Goal: Information Seeking & Learning: Learn about a topic

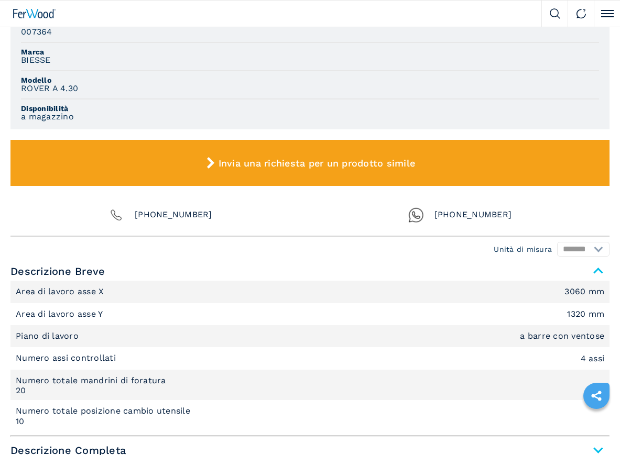
scroll to position [734, 0]
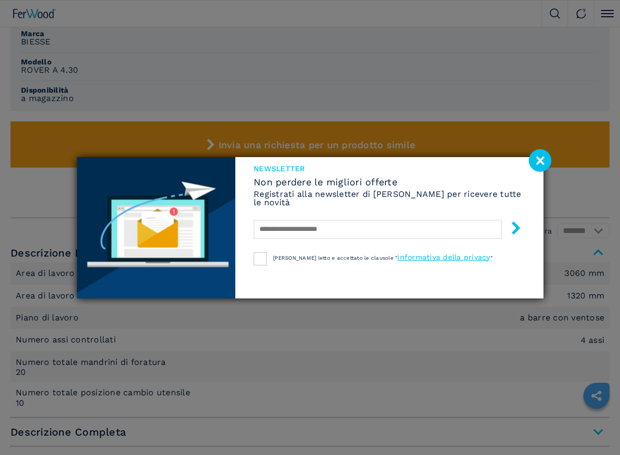
click at [537, 160] on image at bounding box center [540, 160] width 23 height 23
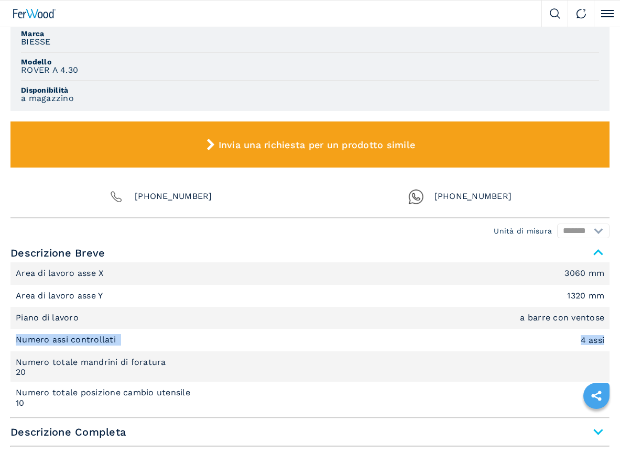
drag, startPoint x: 17, startPoint y: 341, endPoint x: 609, endPoint y: 342, distance: 592.2
click at [609, 342] on li "Numero assi controllati 4 assi" at bounding box center [309, 340] width 599 height 22
copy li "Numero assi controllati 4 assi"
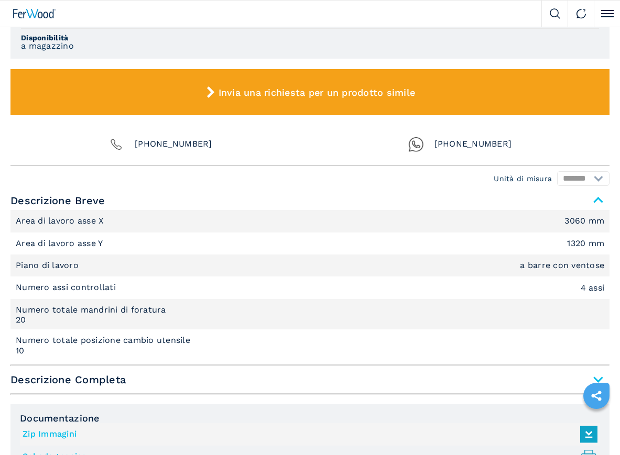
click at [15, 311] on li "Numero totale mandrini di foratura 20" at bounding box center [309, 314] width 599 height 30
drag, startPoint x: 17, startPoint y: 306, endPoint x: 26, endPoint y: 321, distance: 17.9
click at [26, 321] on li "Numero totale mandrini di foratura 20" at bounding box center [309, 314] width 599 height 30
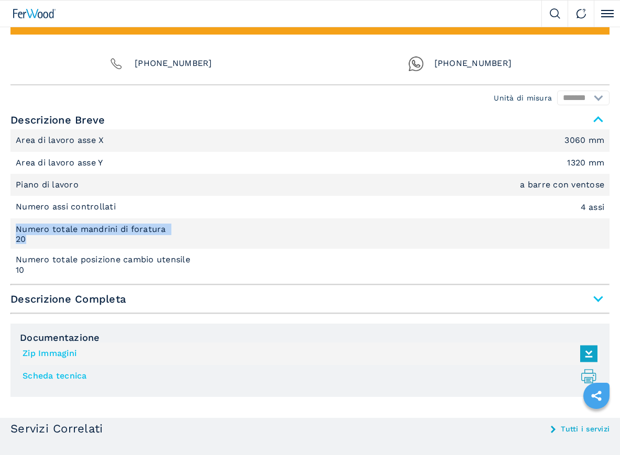
scroll to position [891, 0]
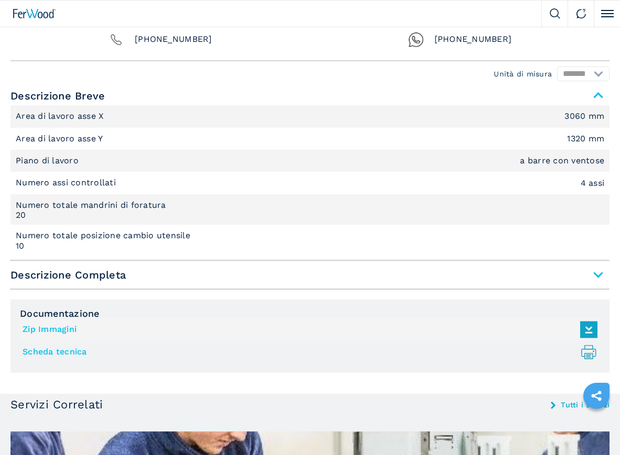
click at [597, 274] on span "Descrizione Completa" at bounding box center [309, 275] width 599 height 19
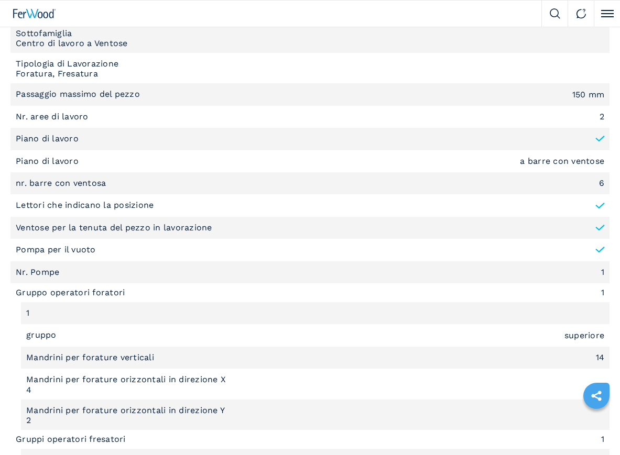
scroll to position [1205, 0]
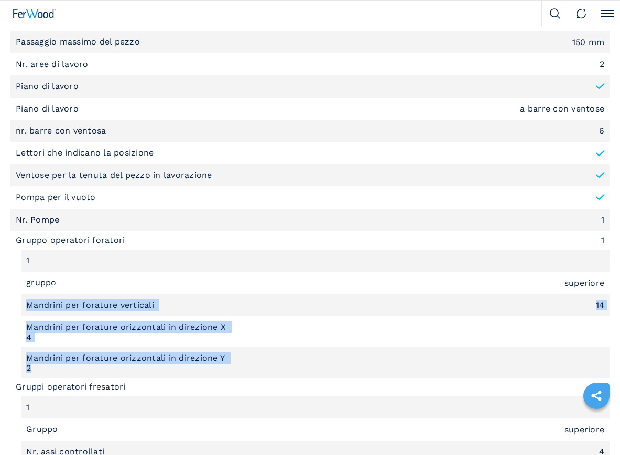
drag, startPoint x: 28, startPoint y: 307, endPoint x: 209, endPoint y: 367, distance: 190.1
click at [209, 367] on ul "Sottofamiglia Centro di lavoro a Ventose Tipologia di Lavorazione Foratura, Fre…" at bounding box center [309, 408] width 599 height 876
copy ul "Mandrini per forature verticali 14 Mandrini per forature orizzontali in direzio…"
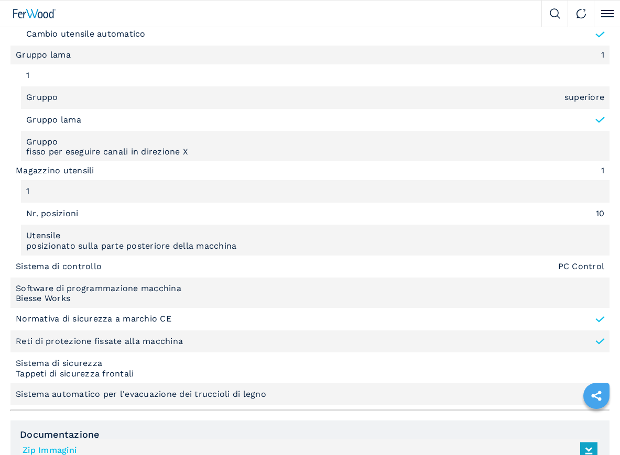
scroll to position [1677, 0]
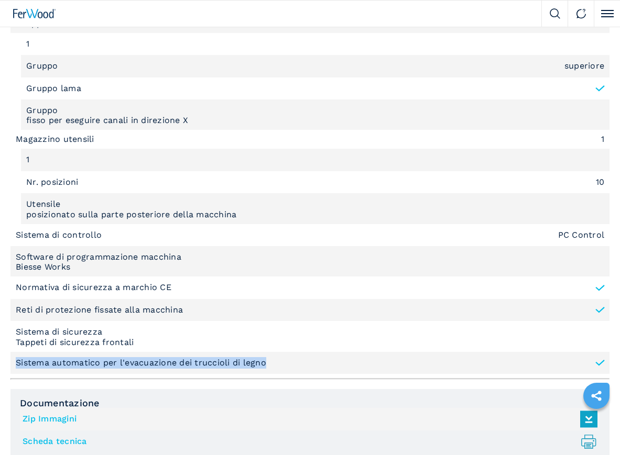
drag, startPoint x: 15, startPoint y: 365, endPoint x: 273, endPoint y: 363, distance: 257.3
click at [273, 363] on li "Sistema automatico per l'evacuazione dei truccioli di legno" at bounding box center [309, 363] width 599 height 22
copy p "Sistema automatico per l'evacuazione dei truccioli di legno"
